Goal: Check status: Check status

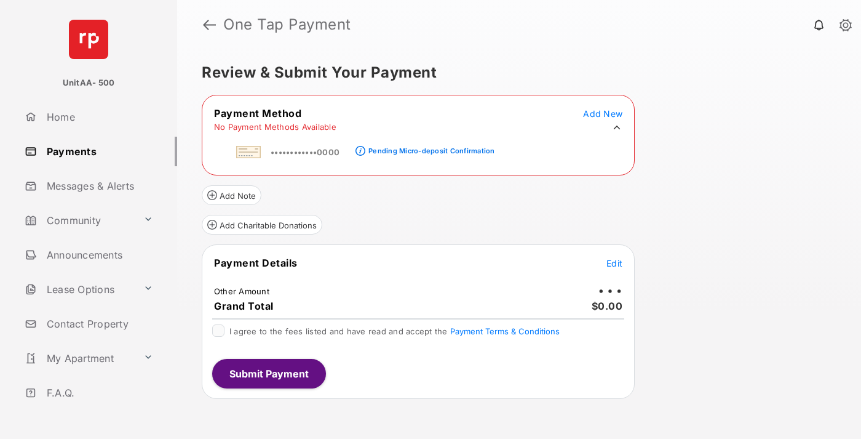
click at [429, 147] on div "Pending Micro-deposit Confirmation" at bounding box center [431, 150] width 126 height 9
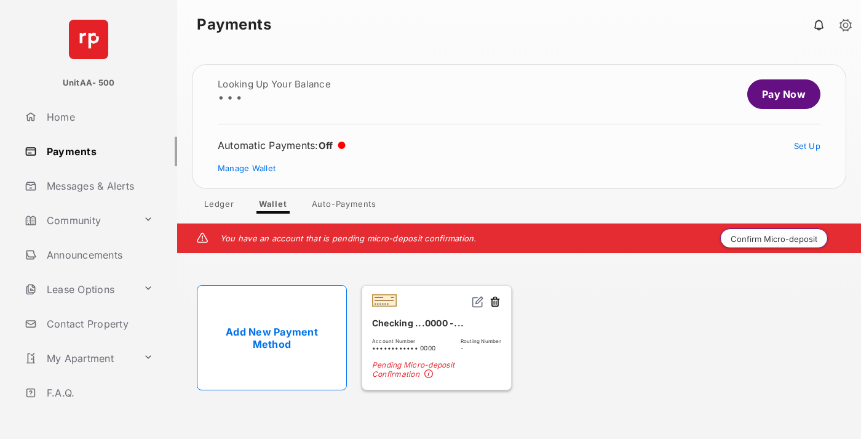
click at [774, 238] on button "Confirm Micro-deposit" at bounding box center [774, 238] width 108 height 20
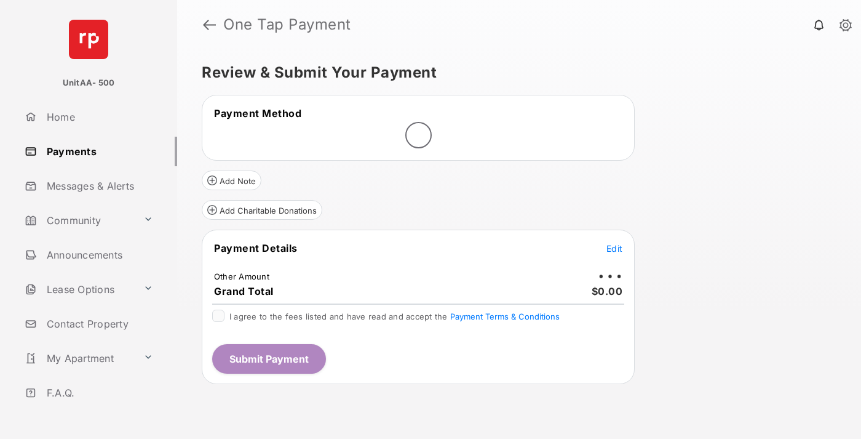
click at [614, 248] on span "Edit" at bounding box center [614, 248] width 16 height 10
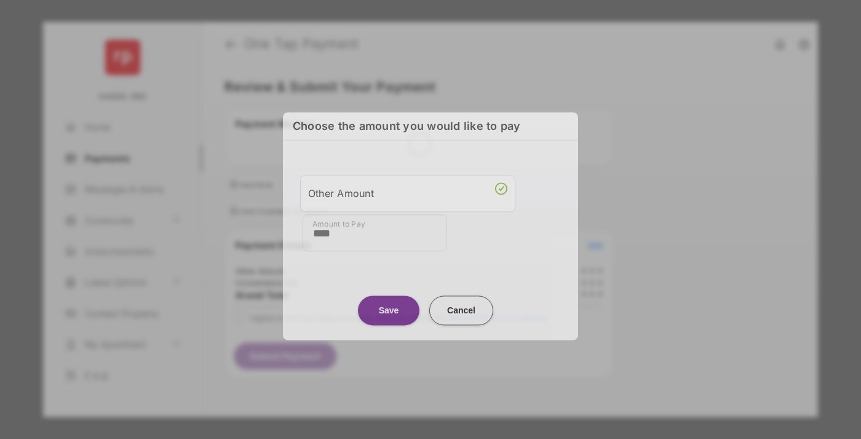
type input "****"
click at [389, 306] on button "Save" at bounding box center [389, 310] width 62 height 30
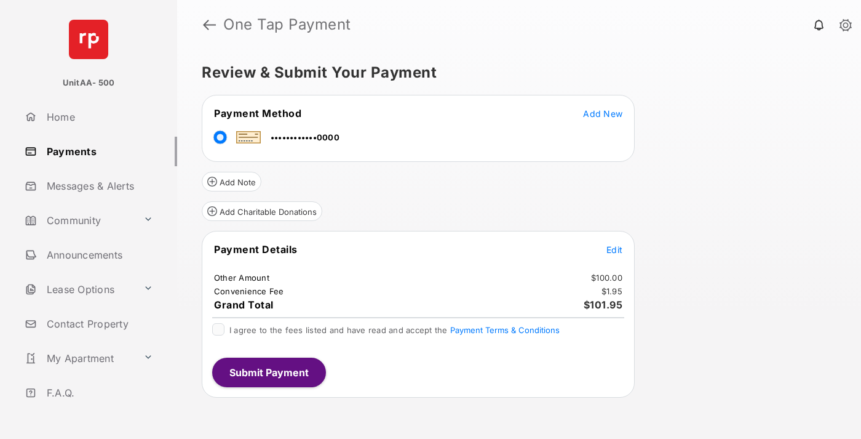
click at [614, 249] on span "Edit" at bounding box center [614, 249] width 16 height 10
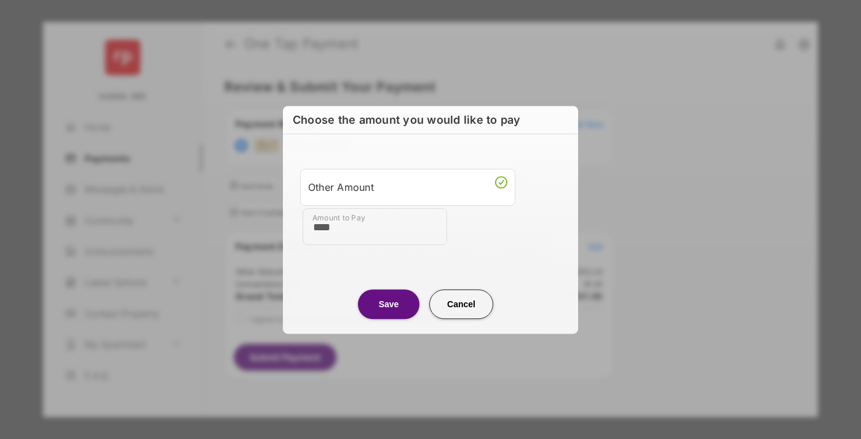
click at [389, 303] on button "Save" at bounding box center [389, 304] width 62 height 30
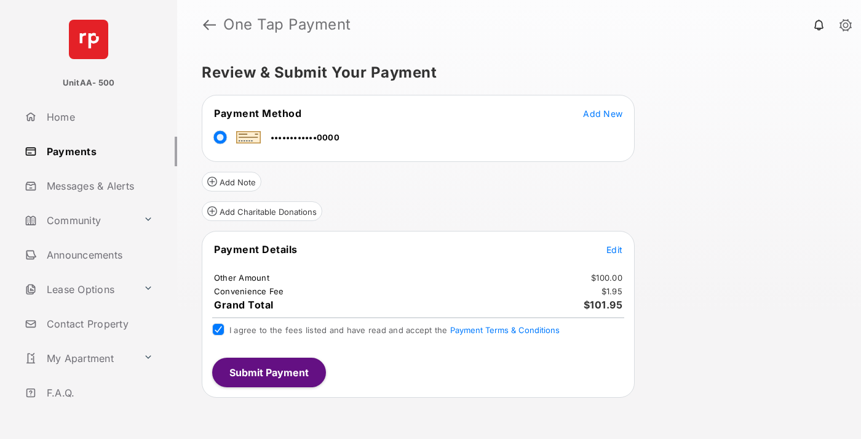
click at [268, 372] on button "Submit Payment" at bounding box center [269, 372] width 114 height 30
